Goal: Task Accomplishment & Management: Manage account settings

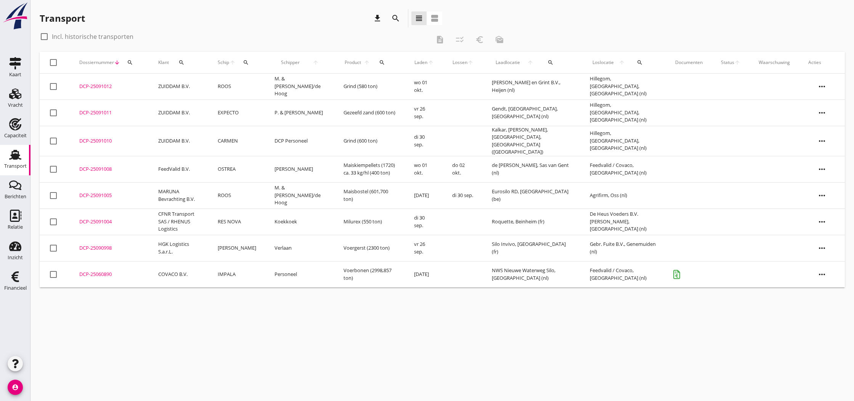
click at [107, 244] on div "DCP-25090998" at bounding box center [109, 248] width 61 height 8
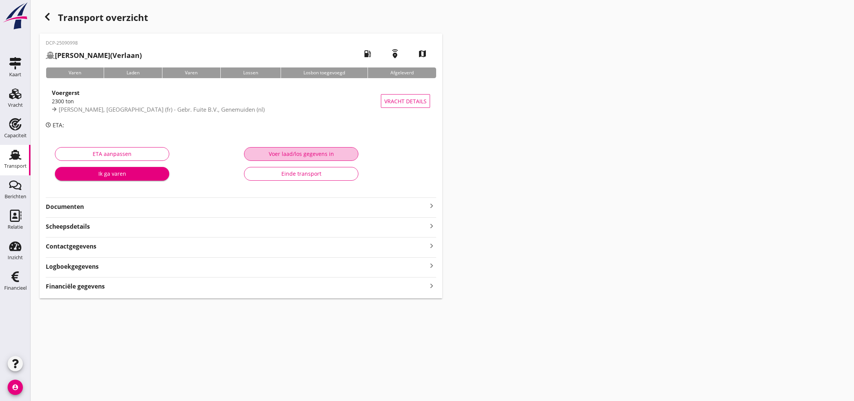
click at [319, 152] on div "Voer laad/los gegevens in" at bounding box center [300, 154] width 101 height 8
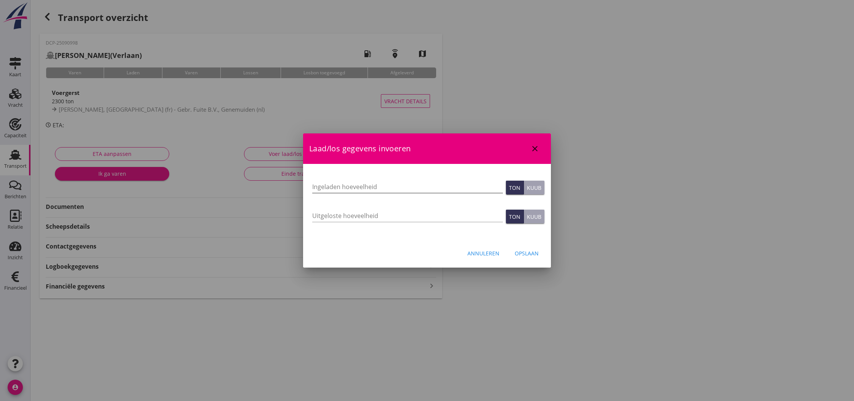
click at [318, 184] on input "Ingeladen hoeveelheid" at bounding box center [407, 187] width 191 height 12
type input "2230"
click at [316, 219] on input "Uitgeloste hoeveelheid" at bounding box center [407, 216] width 191 height 12
type input "2230"
click at [521, 252] on div "Opslaan" at bounding box center [527, 253] width 24 height 8
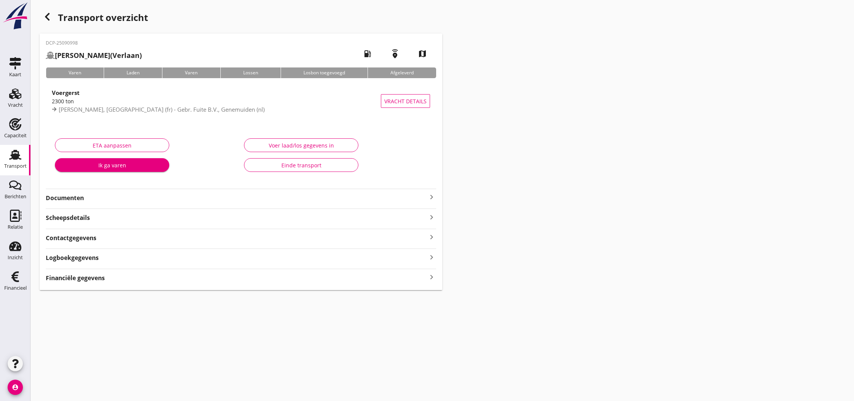
click at [431, 198] on icon "keyboard_arrow_right" at bounding box center [431, 196] width 9 height 9
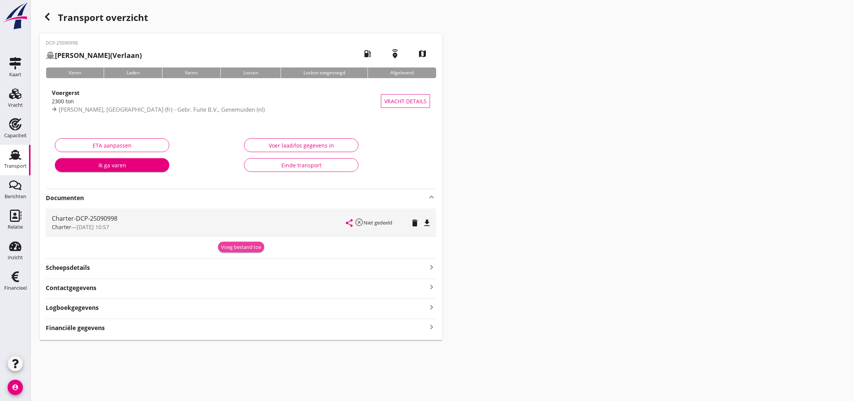
click at [250, 247] on div "Voeg bestand toe" at bounding box center [241, 248] width 40 height 8
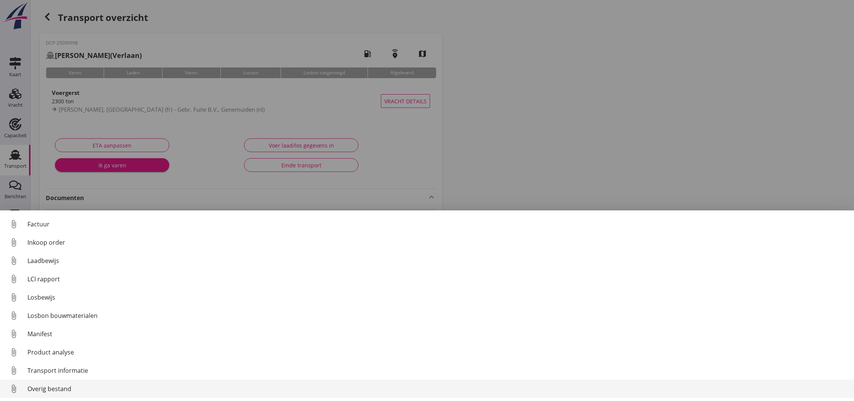
scroll to position [53, 0]
click at [45, 390] on div "Overig bestand" at bounding box center [437, 388] width 820 height 9
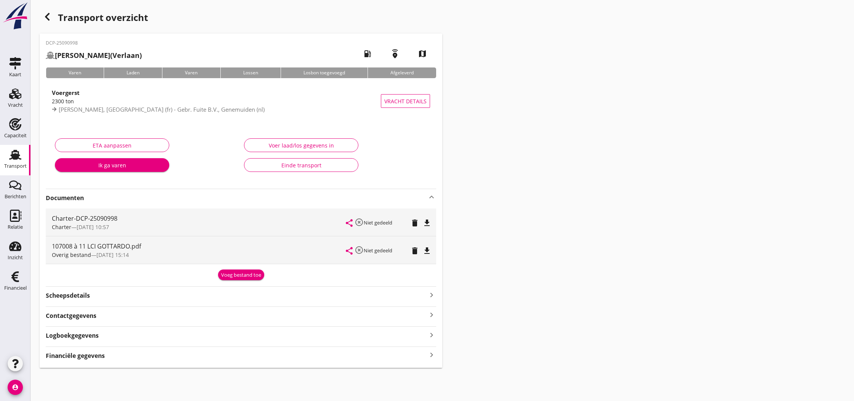
scroll to position [0, 0]
click at [240, 275] on div "Voeg bestand toe" at bounding box center [241, 275] width 40 height 8
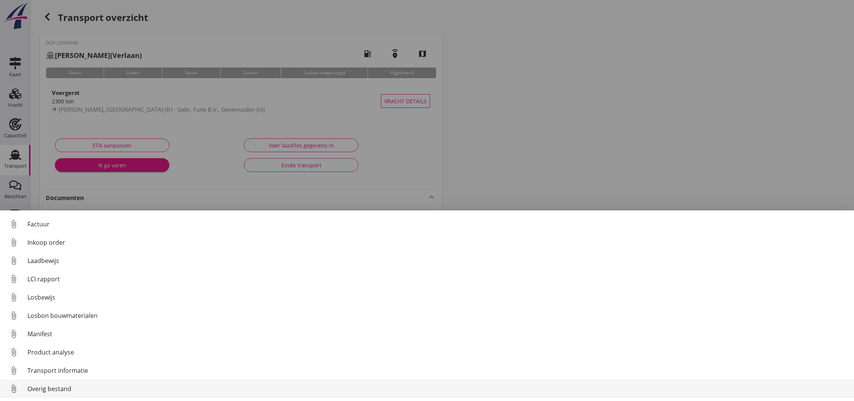
click at [69, 388] on div "Overig bestand" at bounding box center [437, 388] width 820 height 9
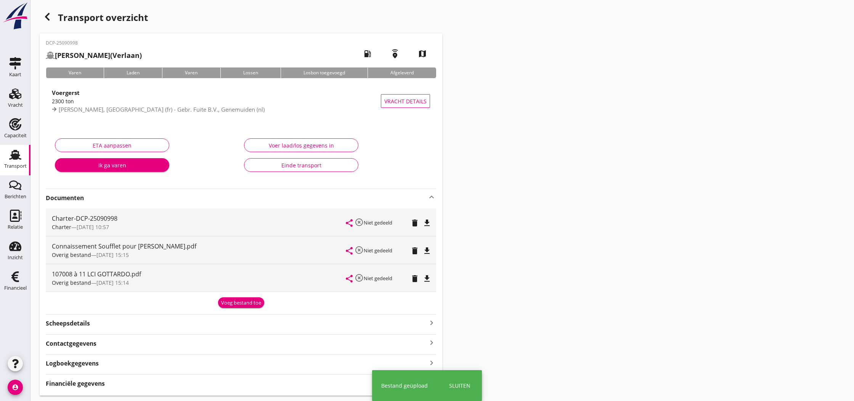
click at [244, 302] on div "Voeg bestand toe" at bounding box center [241, 303] width 40 height 8
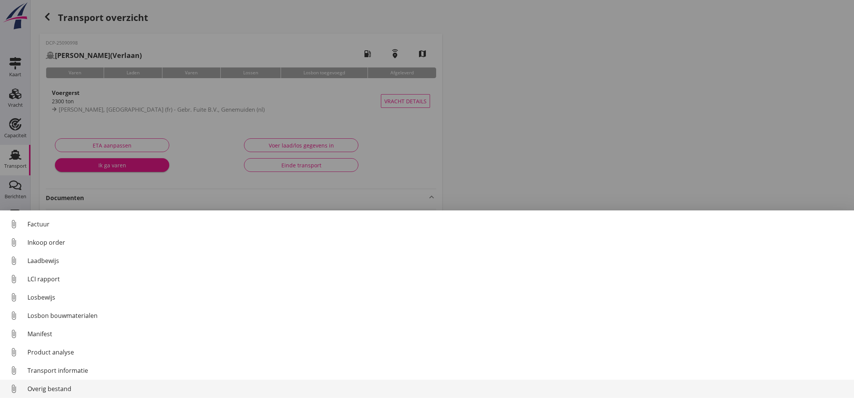
click at [131, 387] on div "Overig bestand" at bounding box center [437, 388] width 820 height 9
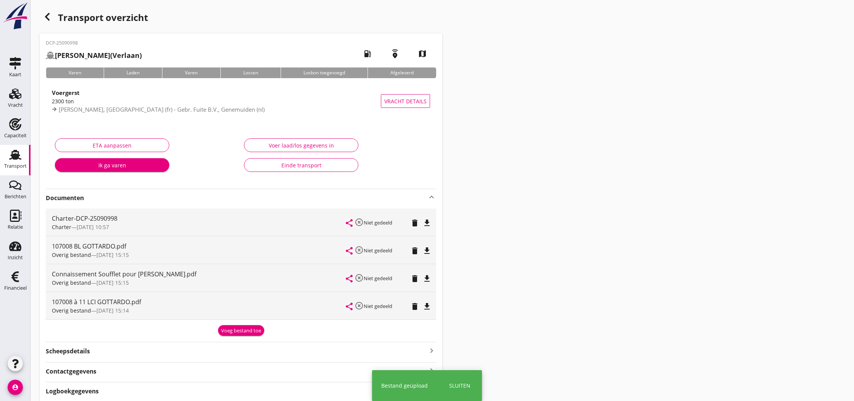
click at [239, 329] on div "Voeg bestand toe" at bounding box center [241, 331] width 40 height 8
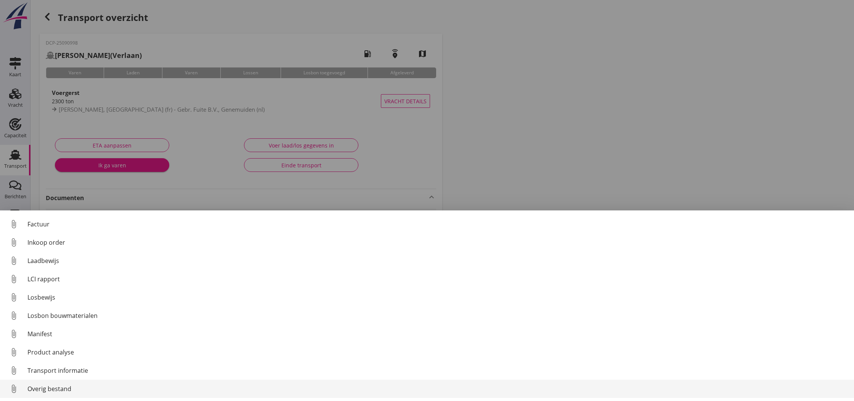
click at [137, 386] on div "Overig bestand" at bounding box center [437, 388] width 820 height 9
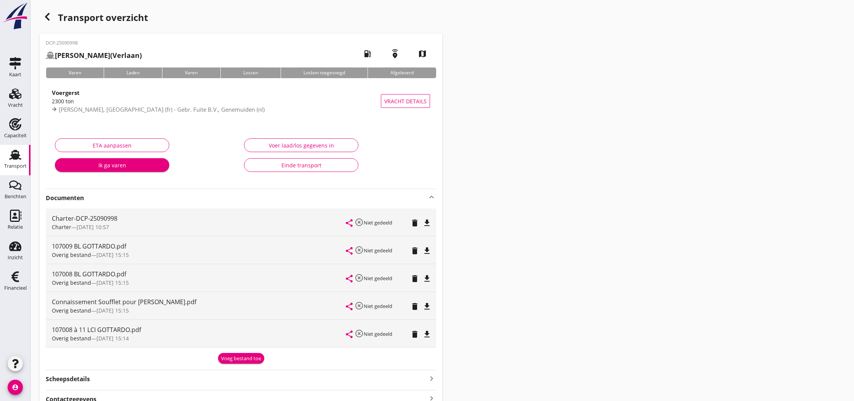
click at [245, 359] on div "Voeg bestand toe" at bounding box center [241, 359] width 40 height 8
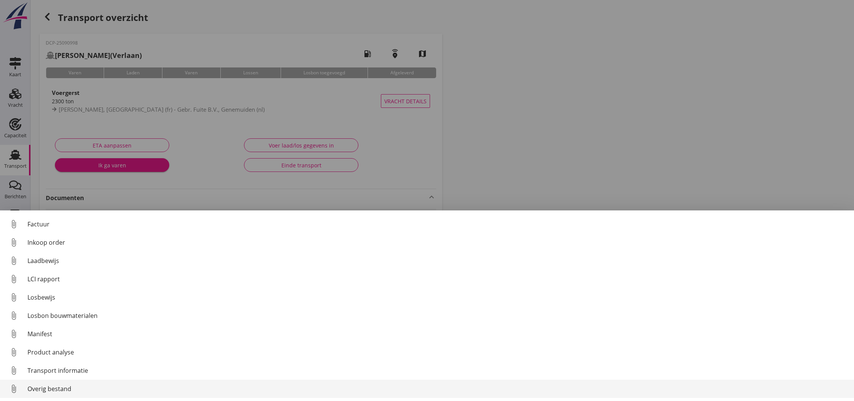
click at [97, 390] on div "Overig bestand" at bounding box center [437, 388] width 820 height 9
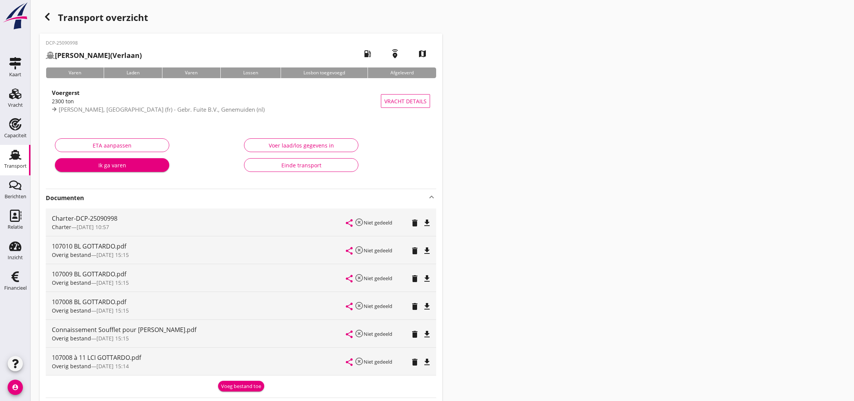
click at [48, 18] on icon "button" at bounding box center [47, 16] width 9 height 9
